Goal: Communication & Community: Participate in discussion

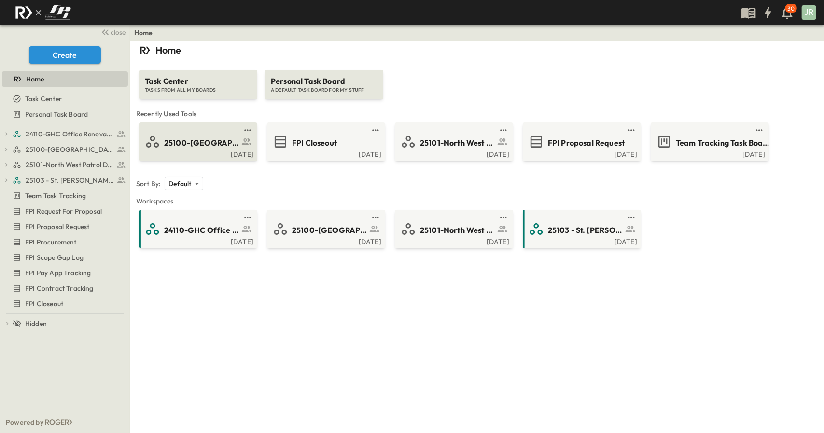
click at [204, 136] on div "25100-[GEOGRAPHIC_DATA]" at bounding box center [211, 142] width 94 height 13
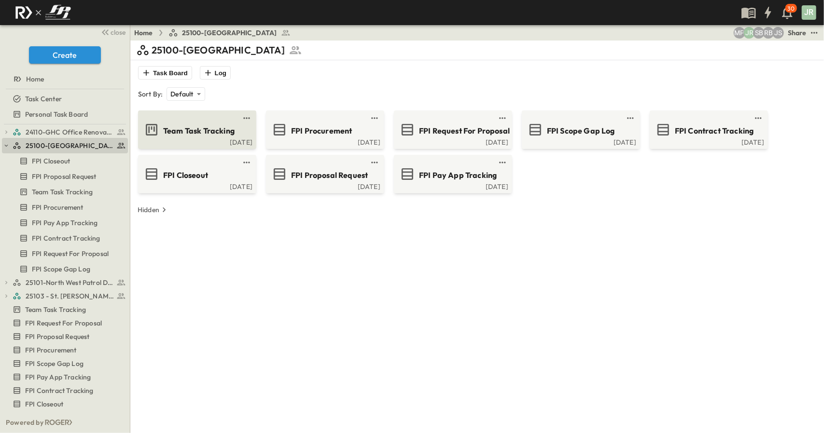
click at [212, 126] on span "Team Task Tracking" at bounding box center [198, 130] width 71 height 11
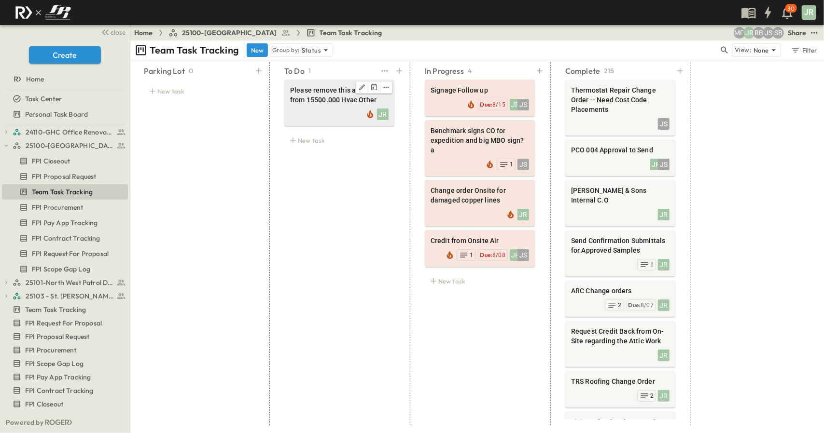
click at [311, 89] on span "Please remove this amount from 15500.000 Hvac Other" at bounding box center [339, 94] width 98 height 19
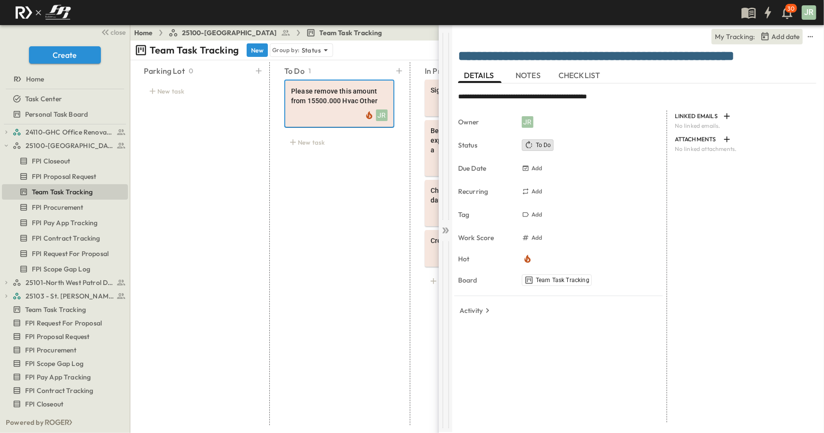
click at [446, 231] on icon at bounding box center [445, 231] width 10 height 10
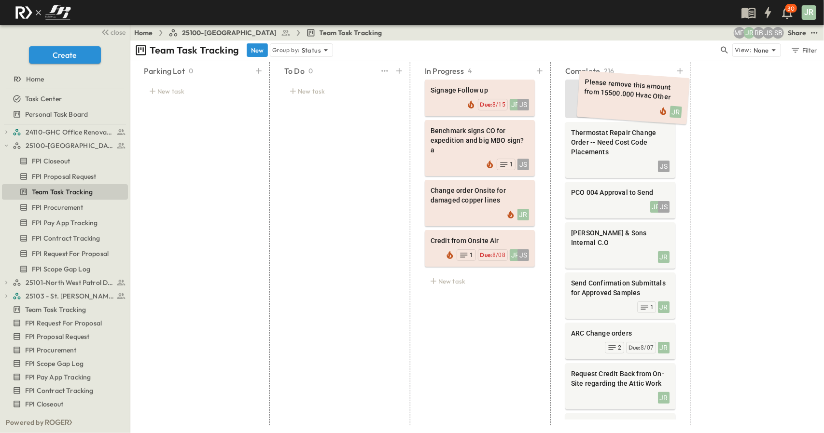
drag, startPoint x: 594, startPoint y: 112, endPoint x: 632, endPoint y: 107, distance: 38.5
